Goal: Information Seeking & Learning: Learn about a topic

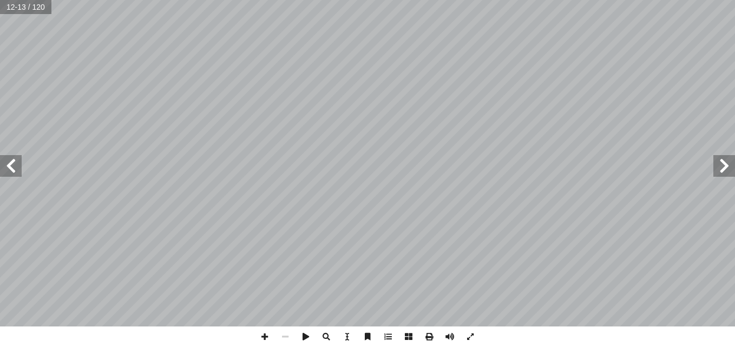
click at [734, 11] on html "الصفحة الرئيسية الصف الأول الصف الثاني الصف الثالث الصف الرابع الصف الخامس الصف…" at bounding box center [367, 49] width 735 height 98
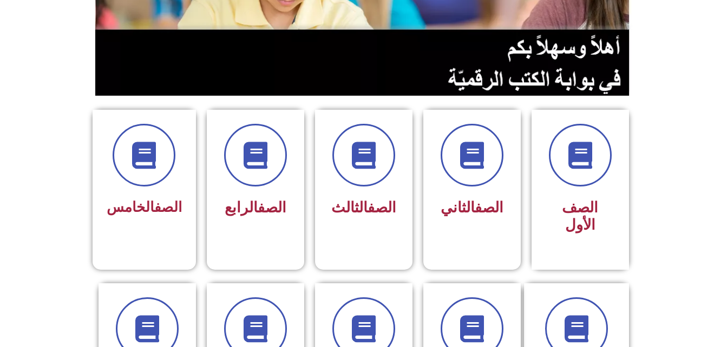
scroll to position [291, 0]
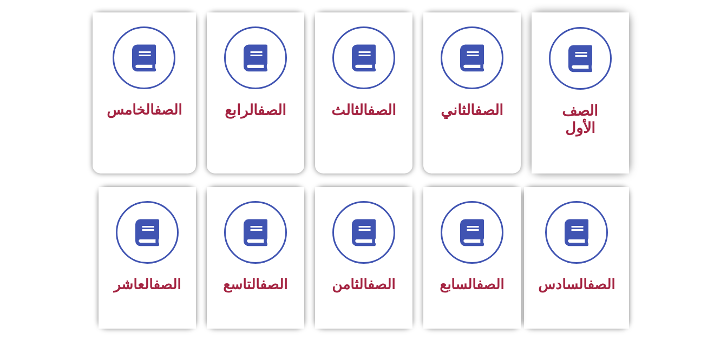
click at [584, 101] on div "الصف الأول" at bounding box center [580, 120] width 68 height 45
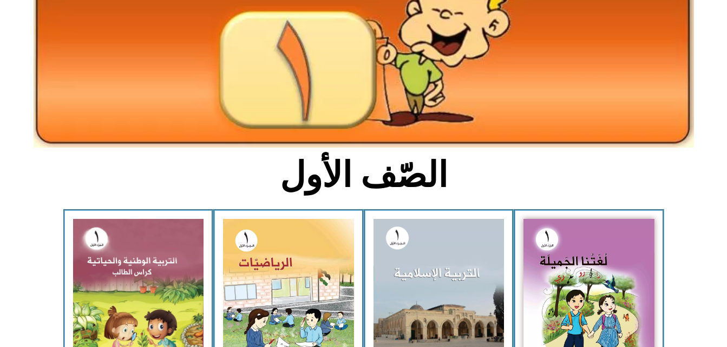
scroll to position [195, 0]
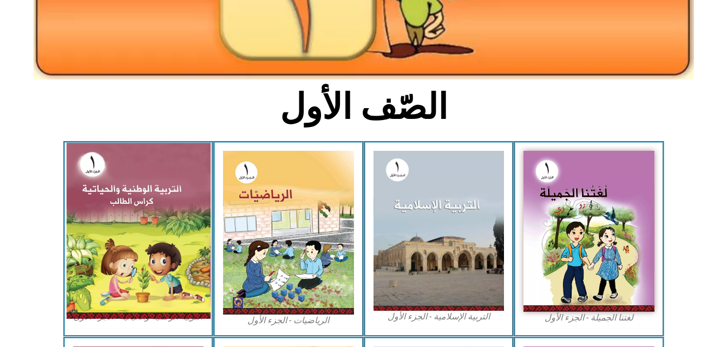
click at [147, 223] on img at bounding box center [138, 231] width 144 height 176
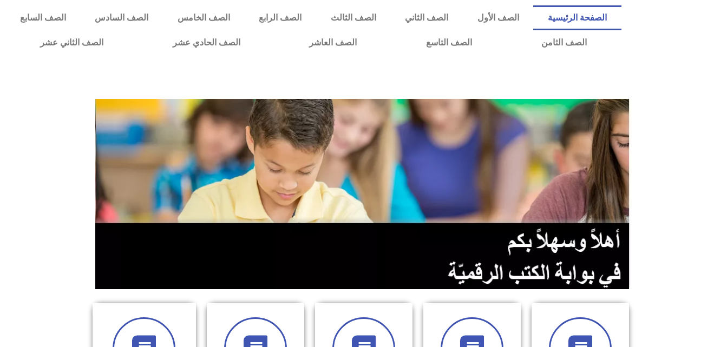
click at [663, 147] on section at bounding box center [363, 194] width 727 height 207
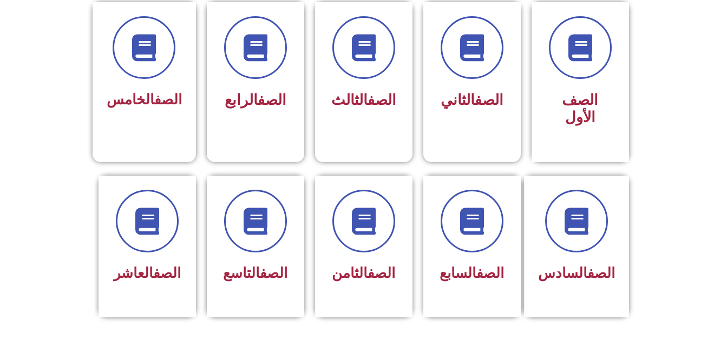
scroll to position [303, 0]
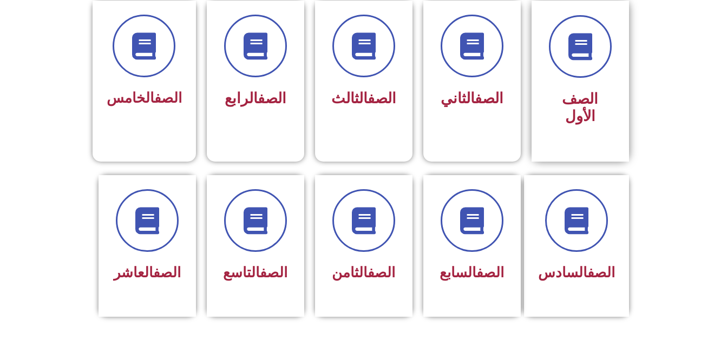
click at [618, 83] on div "الصف الأول" at bounding box center [579, 81] width 97 height 161
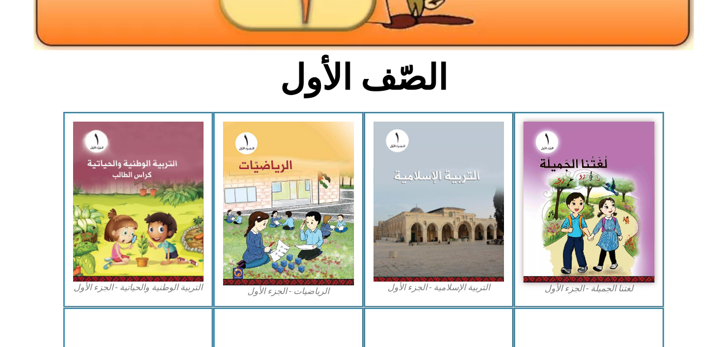
scroll to position [238, 0]
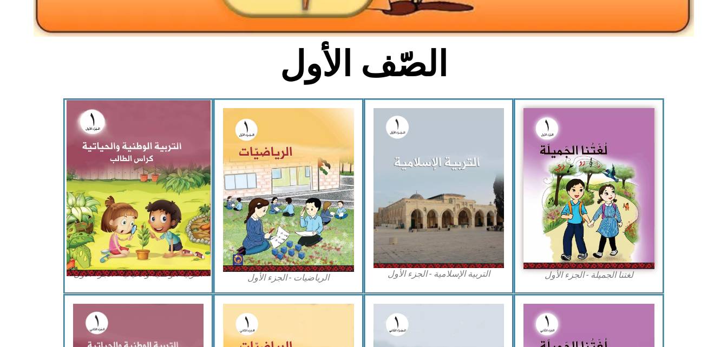
click at [159, 162] on img at bounding box center [138, 188] width 144 height 176
